Goal: Navigation & Orientation: Find specific page/section

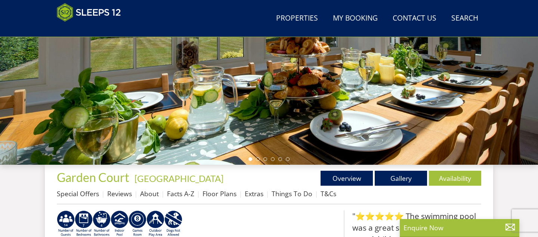
scroll to position [162, 0]
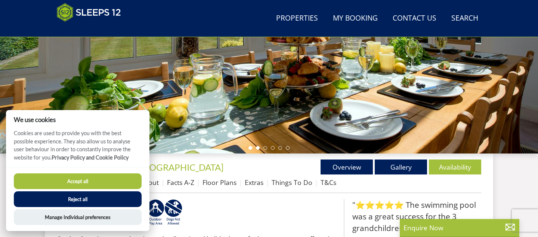
click at [258, 148] on li at bounding box center [258, 148] width 4 height 4
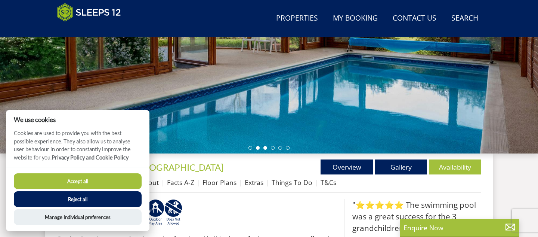
click at [267, 147] on li at bounding box center [266, 148] width 4 height 4
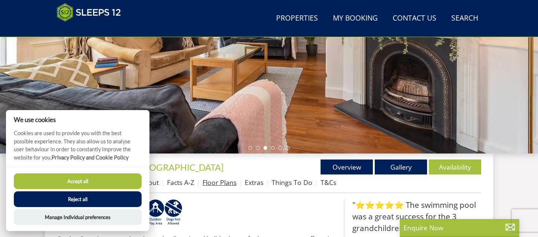
click at [216, 181] on link "Floor Plans" at bounding box center [220, 182] width 34 height 9
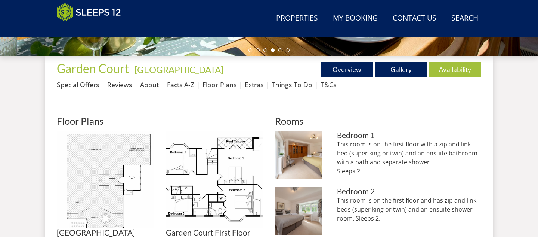
scroll to position [260, 0]
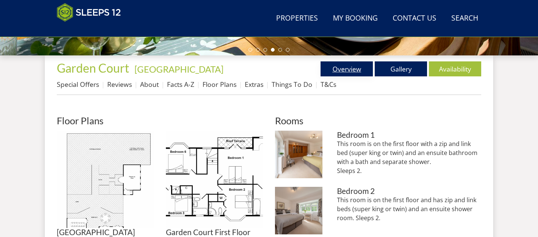
click at [351, 66] on link "Overview" at bounding box center [347, 68] width 52 height 15
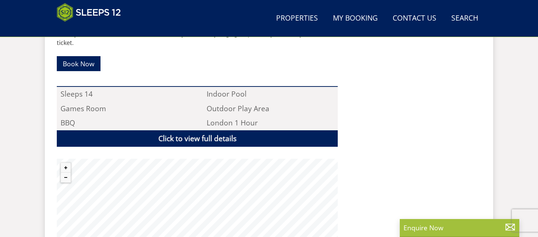
scroll to position [482, 0]
